Goal: Navigation & Orientation: Find specific page/section

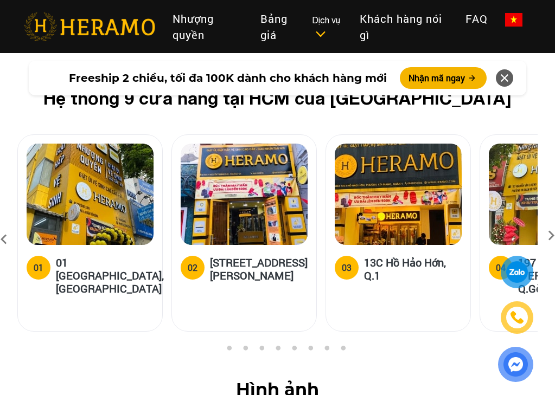
scroll to position [4577, 0]
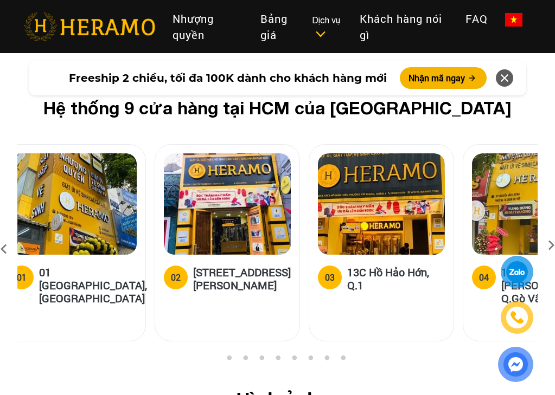
drag, startPoint x: 176, startPoint y: 164, endPoint x: 158, endPoint y: 162, distance: 18.0
click at [164, 162] on img at bounding box center [227, 203] width 127 height 101
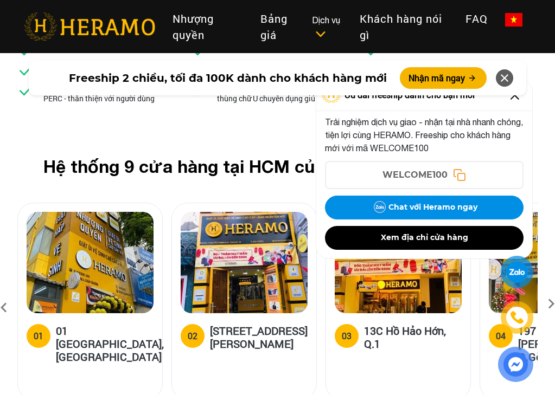
scroll to position [4518, 0]
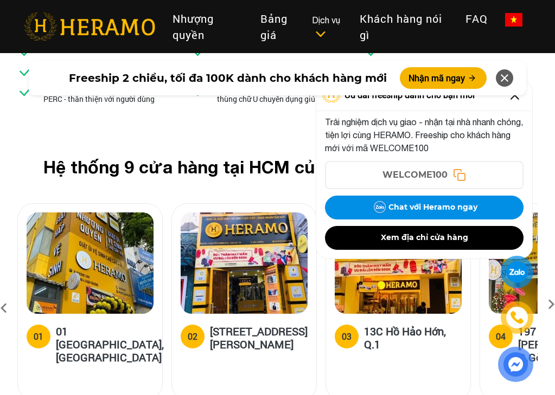
click at [513, 99] on div "Freeship 2 chiều, tối đa 100K dành cho khách hàng mới Nhận mã ngay" at bounding box center [277, 78] width 555 height 48
click at [517, 97] on div "Freeship 2 chiều, tối đa 100K dành cho khách hàng mới Nhận mã ngay" at bounding box center [277, 78] width 555 height 48
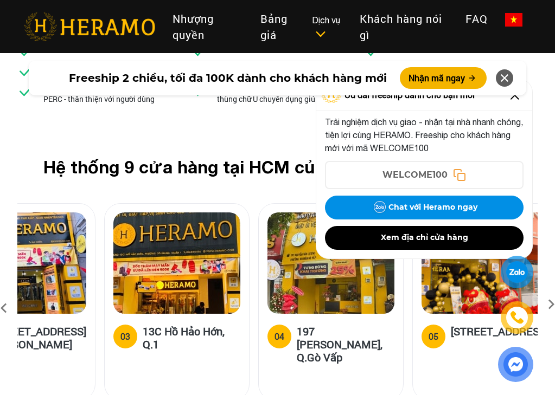
drag, startPoint x: 252, startPoint y: 206, endPoint x: 30, endPoint y: 185, distance: 222.7
click at [30, 213] on img at bounding box center [22, 263] width 127 height 101
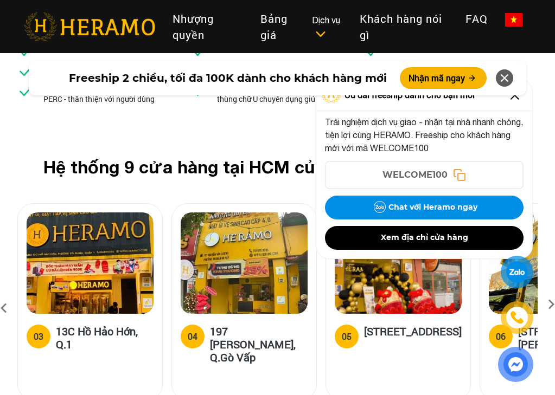
drag, startPoint x: 247, startPoint y: 216, endPoint x: 0, endPoint y: 197, distance: 247.9
click at [0, 197] on div "Hệ thống 9 cửa hàng tại HCM của HERAMO 01 01 [GEOGRAPHIC_DATA], Q.[GEOGRAPHIC_D…" at bounding box center [277, 285] width 555 height 257
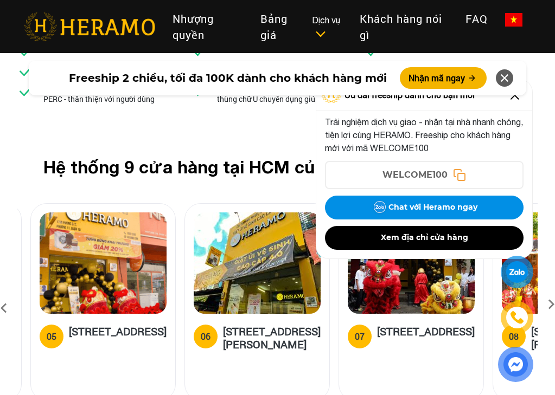
drag, startPoint x: 399, startPoint y: 276, endPoint x: 95, endPoint y: 241, distance: 306.1
click at [95, 241] on div "[STREET_ADDRESS]" at bounding box center [102, 301] width 145 height 197
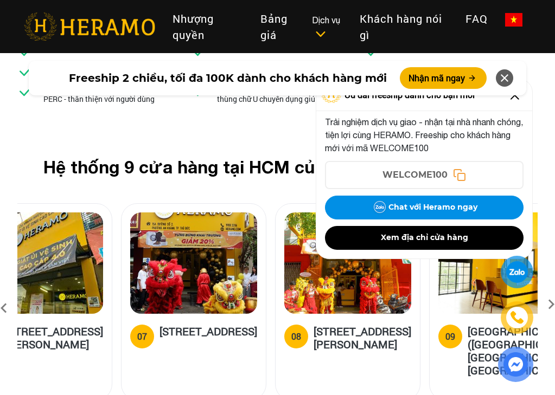
drag, startPoint x: 432, startPoint y: 282, endPoint x: 73, endPoint y: 254, distance: 360.0
click at [73, 325] on h5 "[STREET_ADDRESS][PERSON_NAME]" at bounding box center [54, 338] width 98 height 26
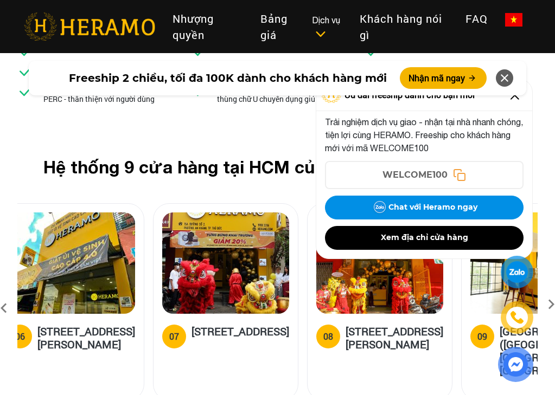
drag, startPoint x: 447, startPoint y: 316, endPoint x: 271, endPoint y: 298, distance: 176.6
click at [273, 314] on div "07 [GEOGRAPHIC_DATA], [GEOGRAPHIC_DATA], [GEOGRAPHIC_DATA]" at bounding box center [225, 357] width 144 height 86
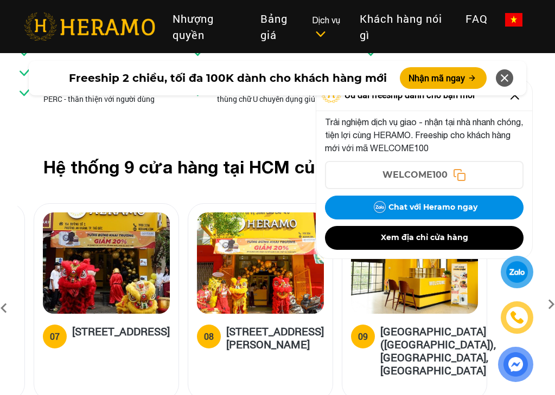
drag, startPoint x: 448, startPoint y: 290, endPoint x: 309, endPoint y: 280, distance: 139.2
click at [310, 325] on h5 "[STREET_ADDRESS][PERSON_NAME]" at bounding box center [275, 338] width 98 height 26
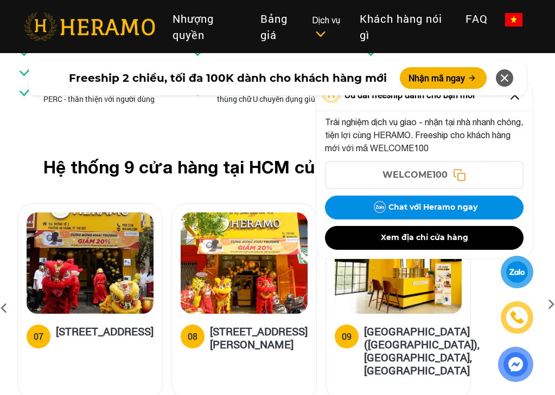
drag, startPoint x: 394, startPoint y: 308, endPoint x: 511, endPoint y: 321, distance: 117.2
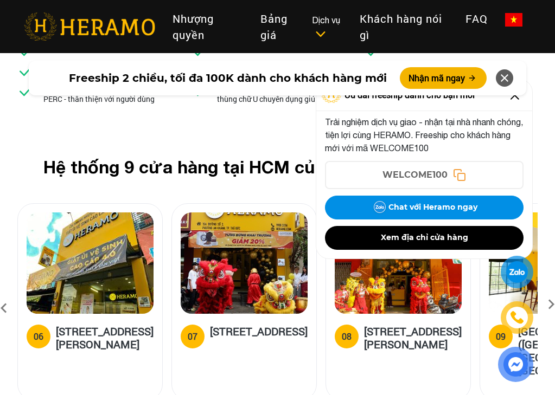
drag, startPoint x: 120, startPoint y: 312, endPoint x: 474, endPoint y: 343, distance: 354.8
click at [474, 343] on div "01 [GEOGRAPHIC_DATA], Q.[GEOGRAPHIC_DATA] 02 18A/[GEOGRAPHIC_DATA][PERSON_NAME]…" at bounding box center [277, 308] width 520 height 210
drag, startPoint x: 11, startPoint y: 291, endPoint x: 312, endPoint y: 309, distance: 301.5
click at [401, 324] on div "Hệ thống 9 cửa hàng tại HCM của HERAMO 01 01 [GEOGRAPHIC_DATA], Q.[GEOGRAPHIC_D…" at bounding box center [277, 285] width 537 height 257
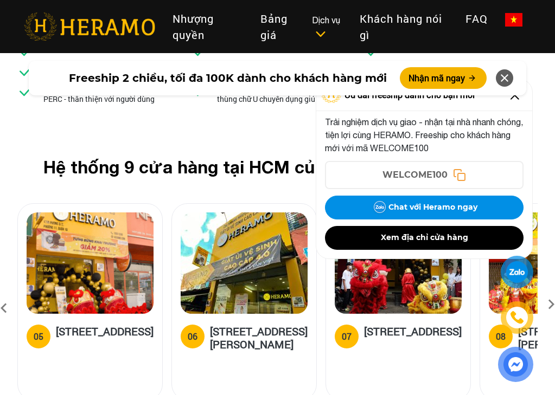
drag, startPoint x: 73, startPoint y: 189, endPoint x: 464, endPoint y: 246, distance: 395.5
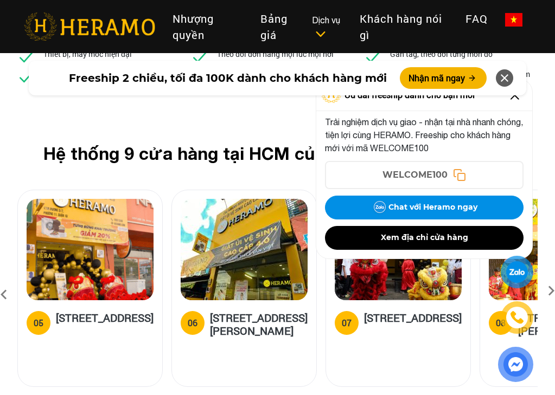
scroll to position [4588, 0]
